Goal: Information Seeking & Learning: Stay updated

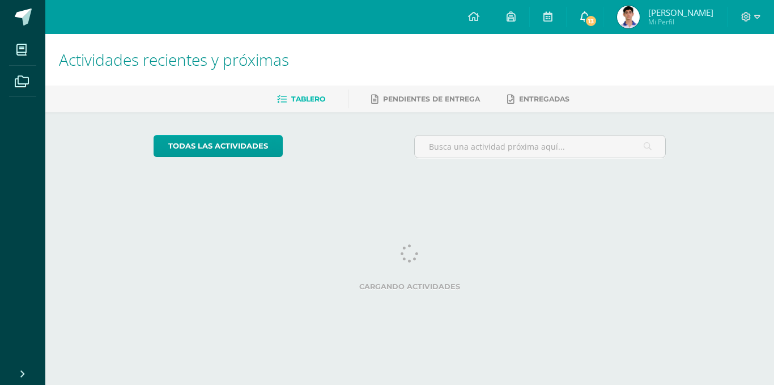
click at [589, 14] on icon at bounding box center [584, 16] width 9 height 10
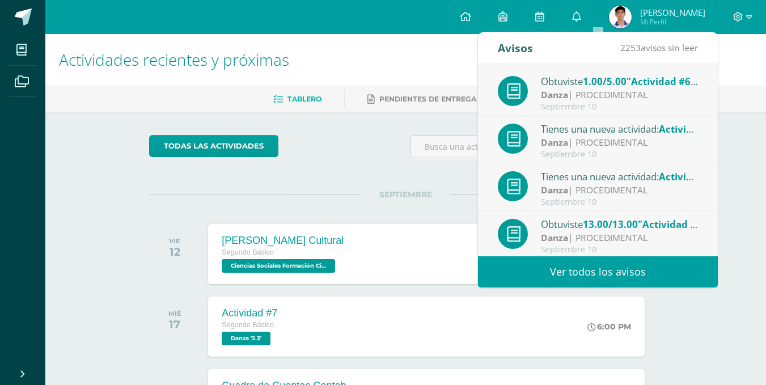
scroll to position [189, 0]
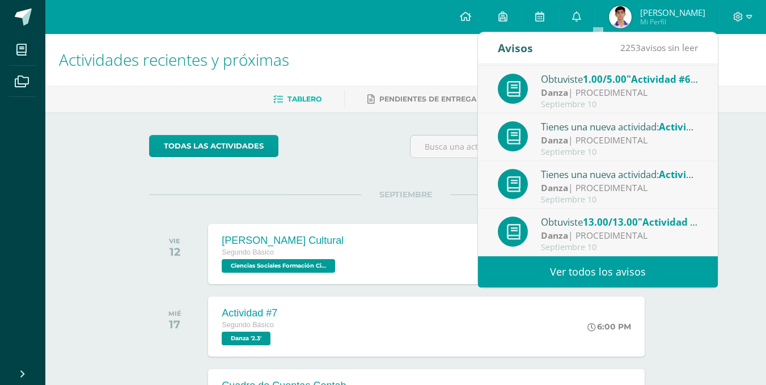
click at [666, 65] on div "Tienes una nueva actividad: Stan feria Cultural Ciencias Sociales Formación Ciu…" at bounding box center [598, 42] width 240 height 48
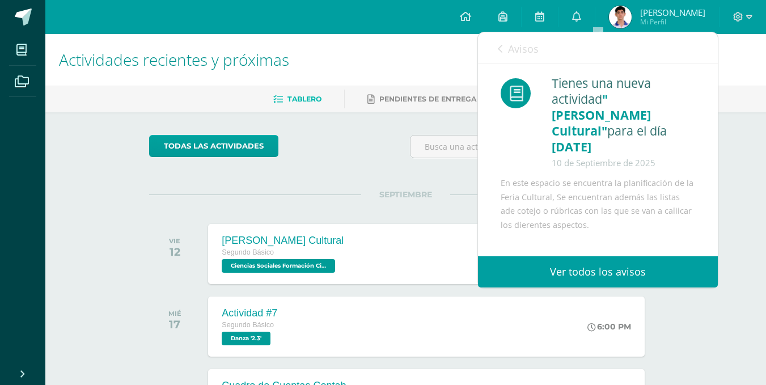
click at [510, 61] on link "Avisos" at bounding box center [518, 48] width 41 height 32
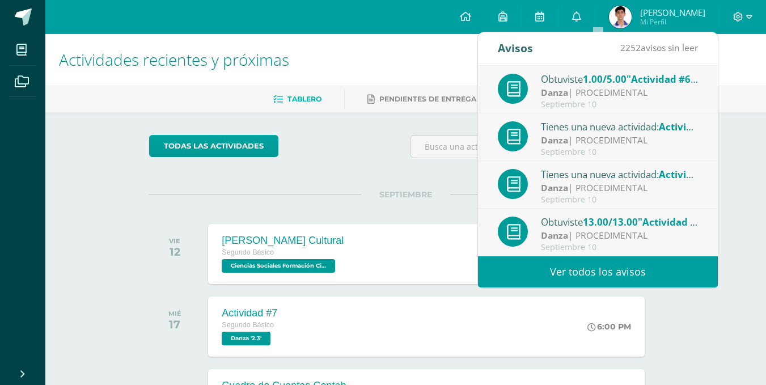
click at [662, 266] on link "Ver todos los avisos" at bounding box center [598, 271] width 240 height 31
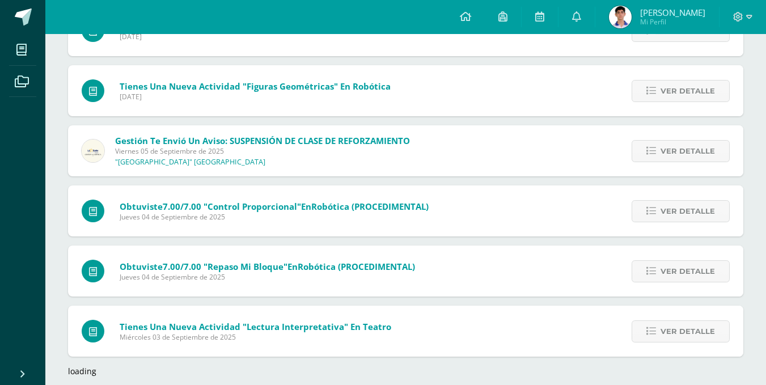
scroll to position [1025, 0]
